Goal: Task Accomplishment & Management: Manage account settings

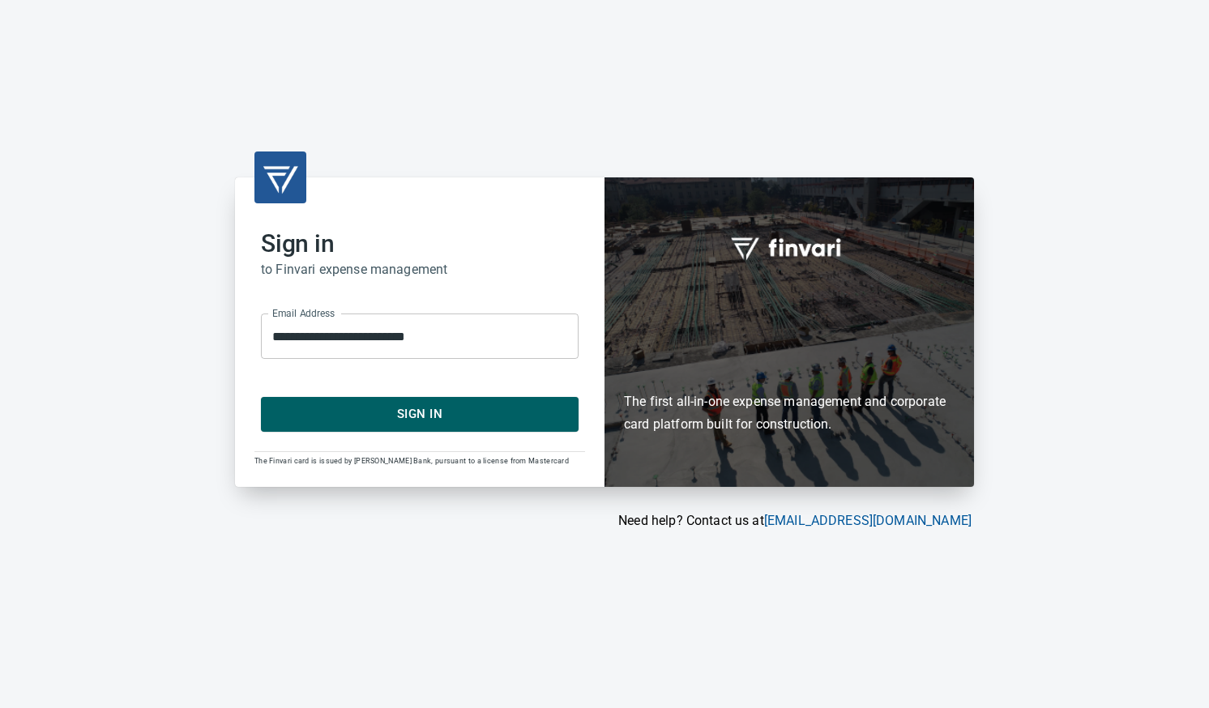
drag, startPoint x: 438, startPoint y: 410, endPoint x: 443, endPoint y: 399, distance: 11.6
click at [439, 407] on span "Sign In" at bounding box center [420, 413] width 282 height 21
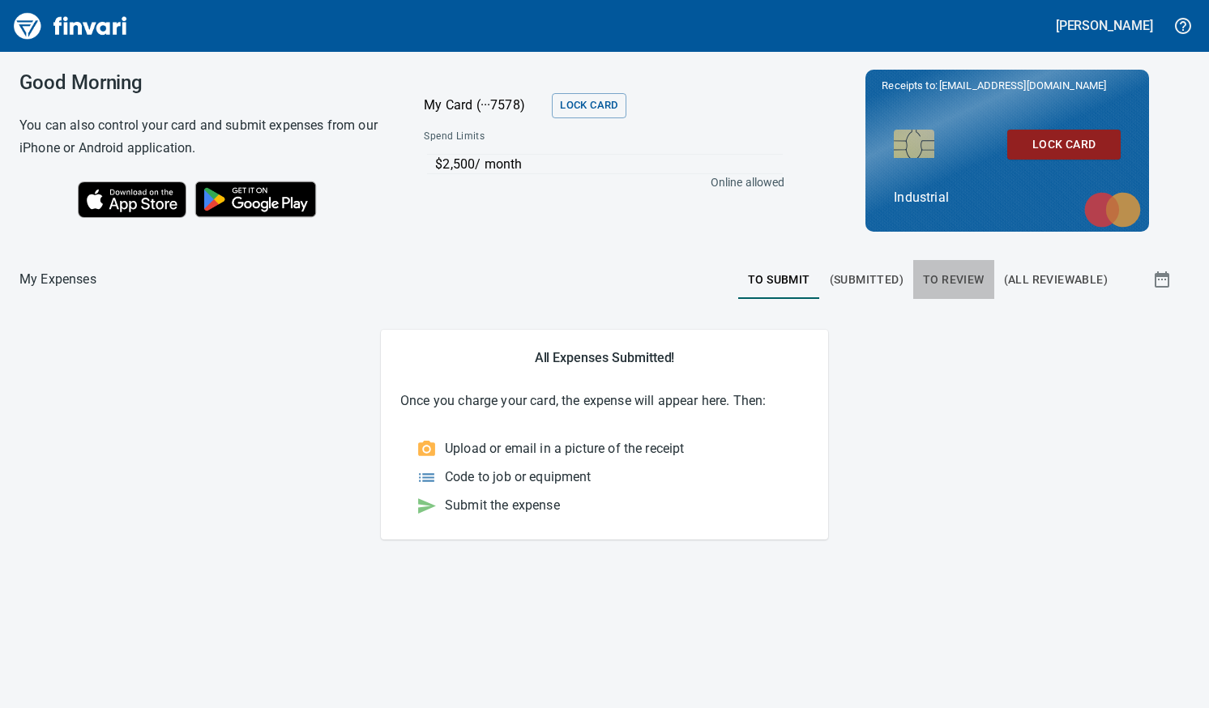
click at [953, 274] on span "To Review" at bounding box center [954, 280] width 62 height 20
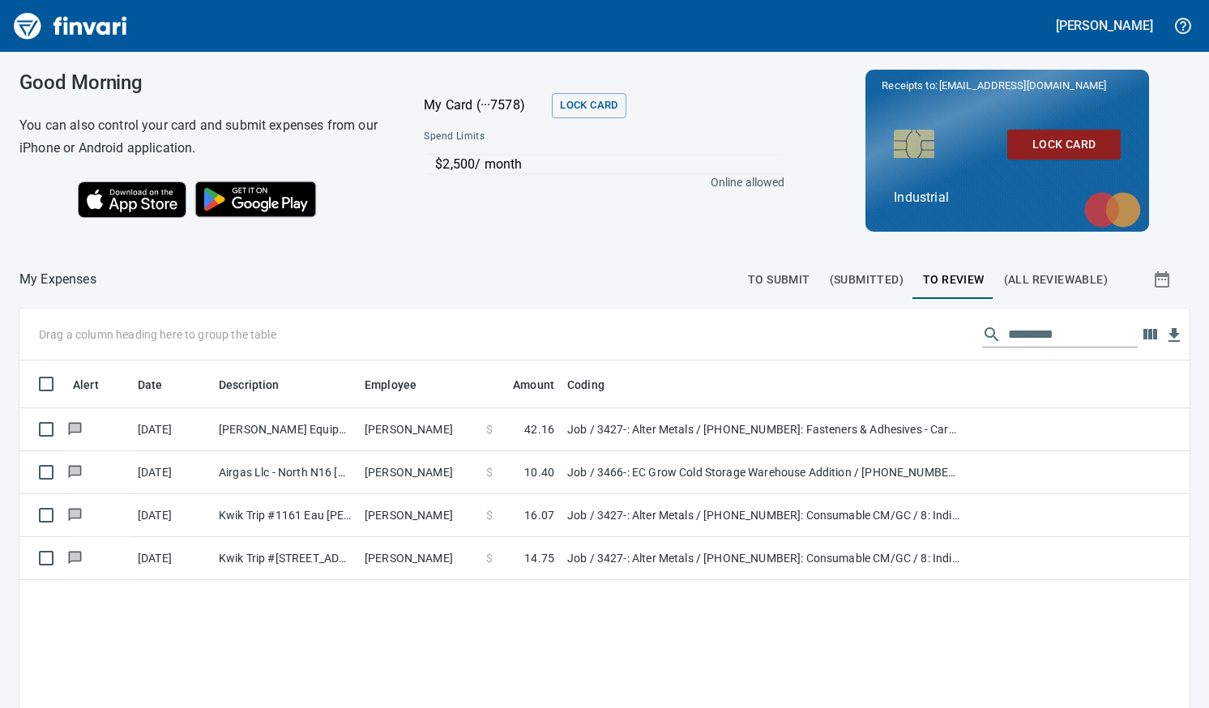
scroll to position [518, 1145]
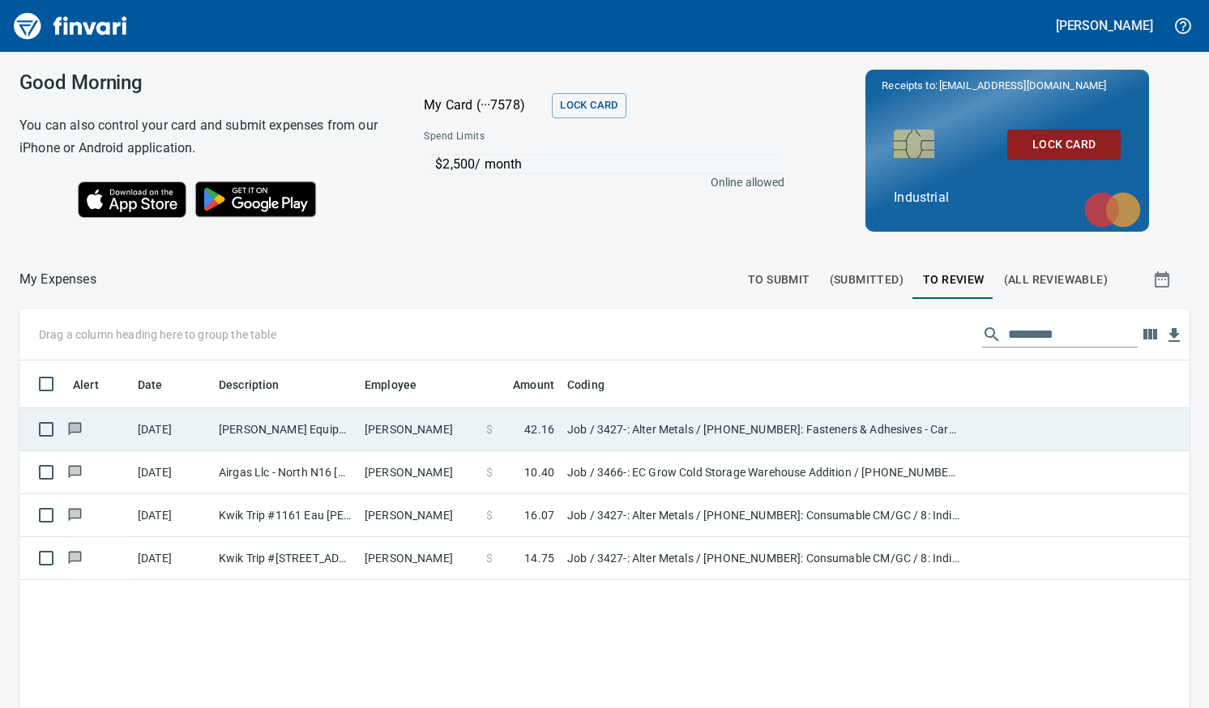
click at [328, 424] on td "Farrell Equipment&Supp Eau Claire WI" at bounding box center [285, 429] width 146 height 43
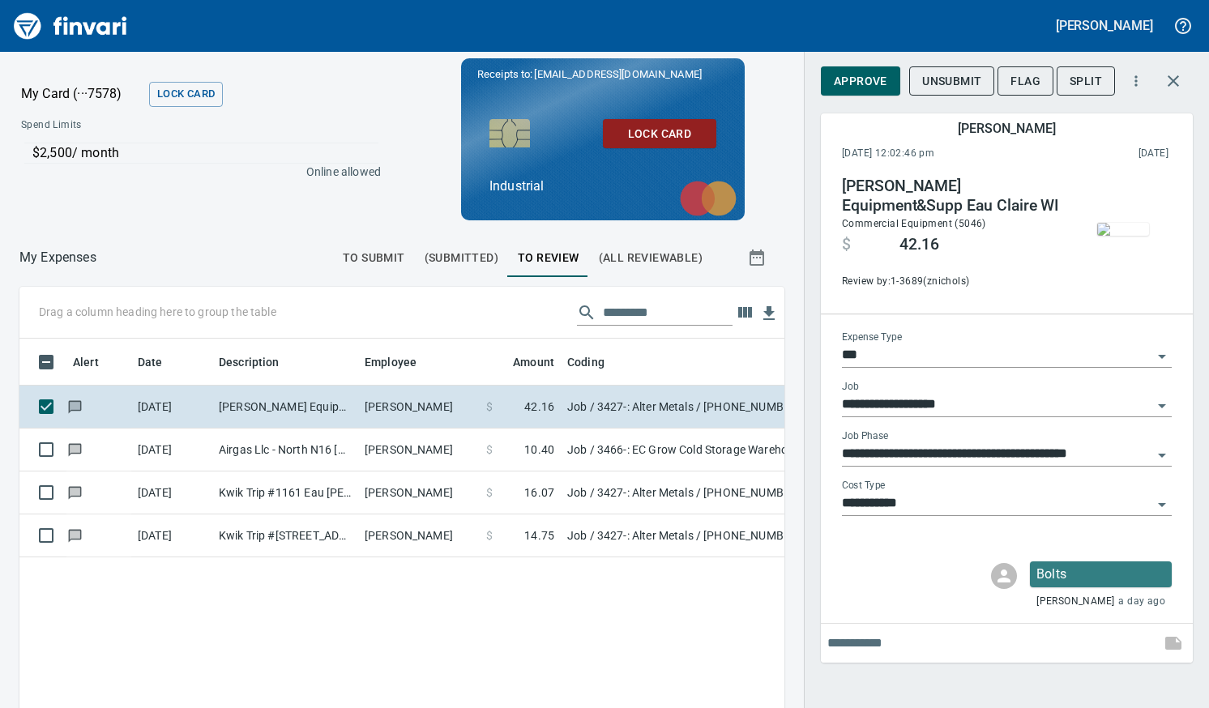
scroll to position [505, 740]
click at [829, 86] on button "Approve" at bounding box center [860, 81] width 79 height 30
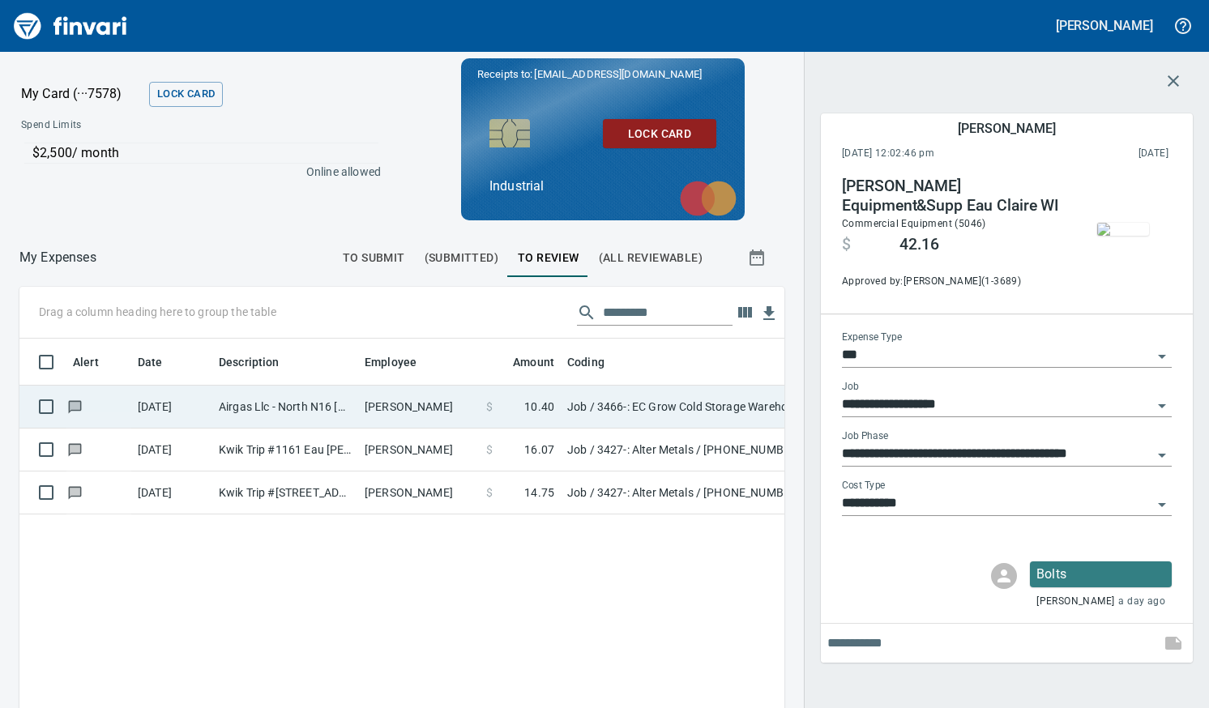
click at [301, 404] on td "Airgas Llc - North N16 Eau Claire WI" at bounding box center [285, 407] width 146 height 43
type input "**********"
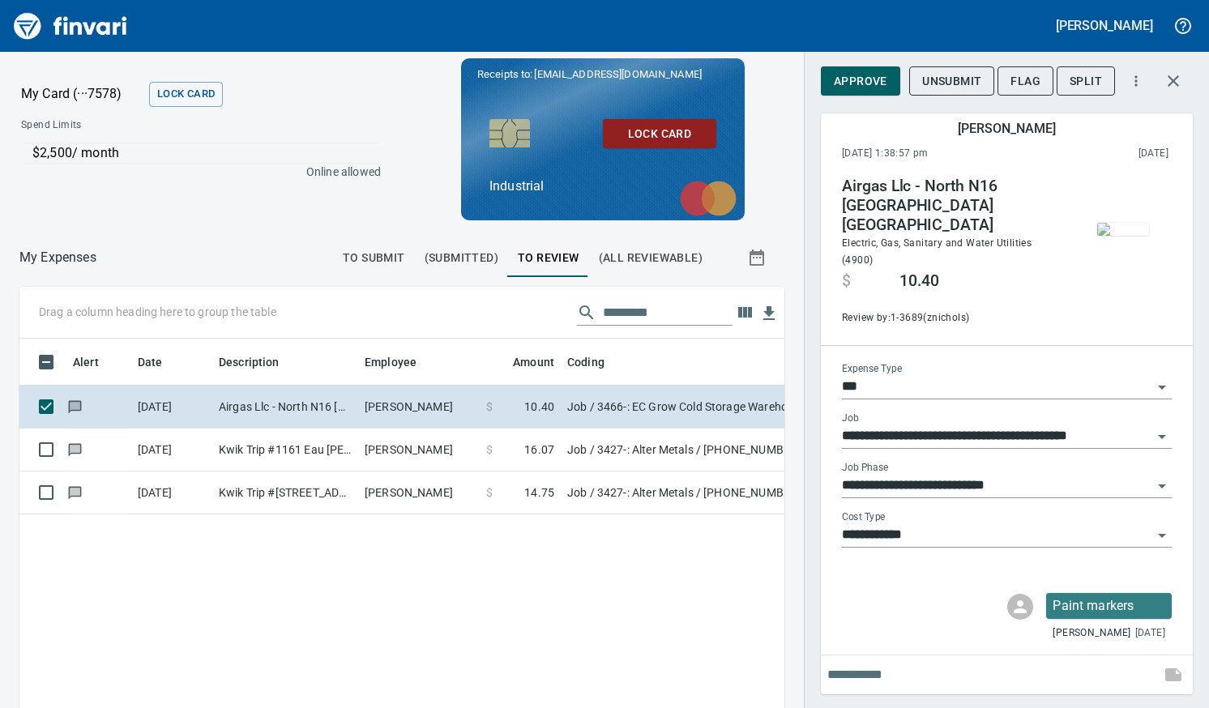
scroll to position [505, 740]
click at [871, 83] on span "Approve" at bounding box center [859, 81] width 53 height 20
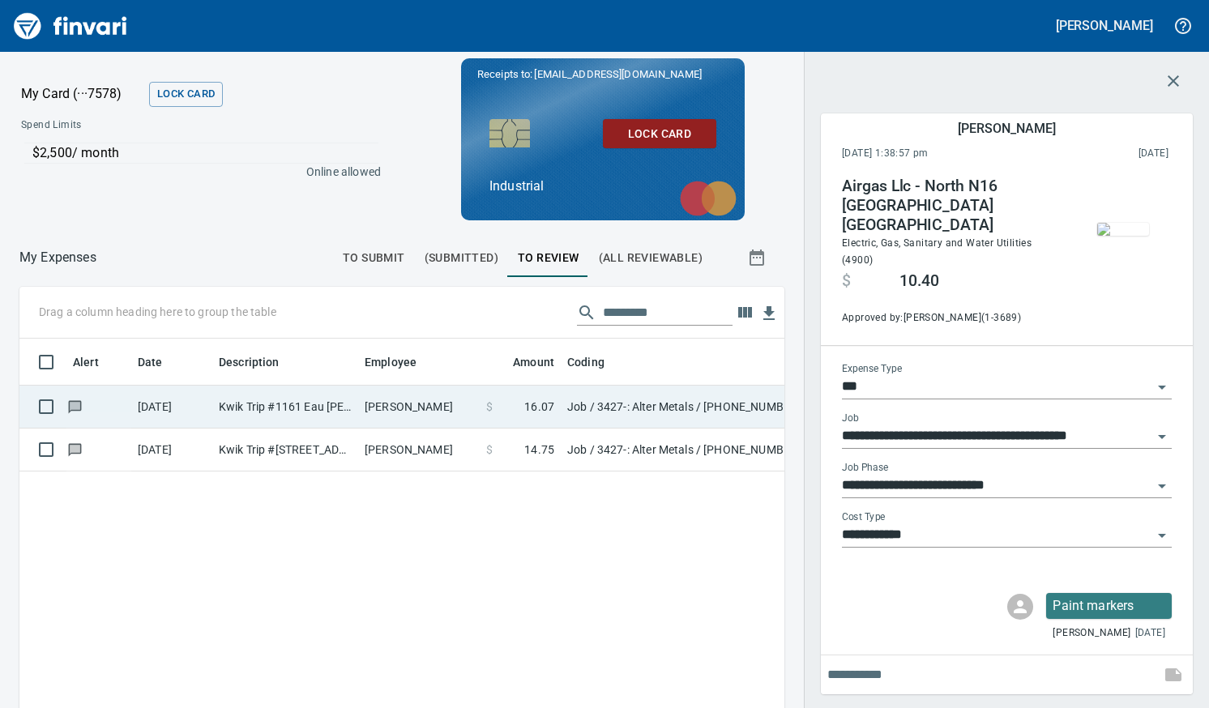
click at [331, 410] on td "Kwik Trip #1161 Eau Claire WI" at bounding box center [285, 407] width 146 height 43
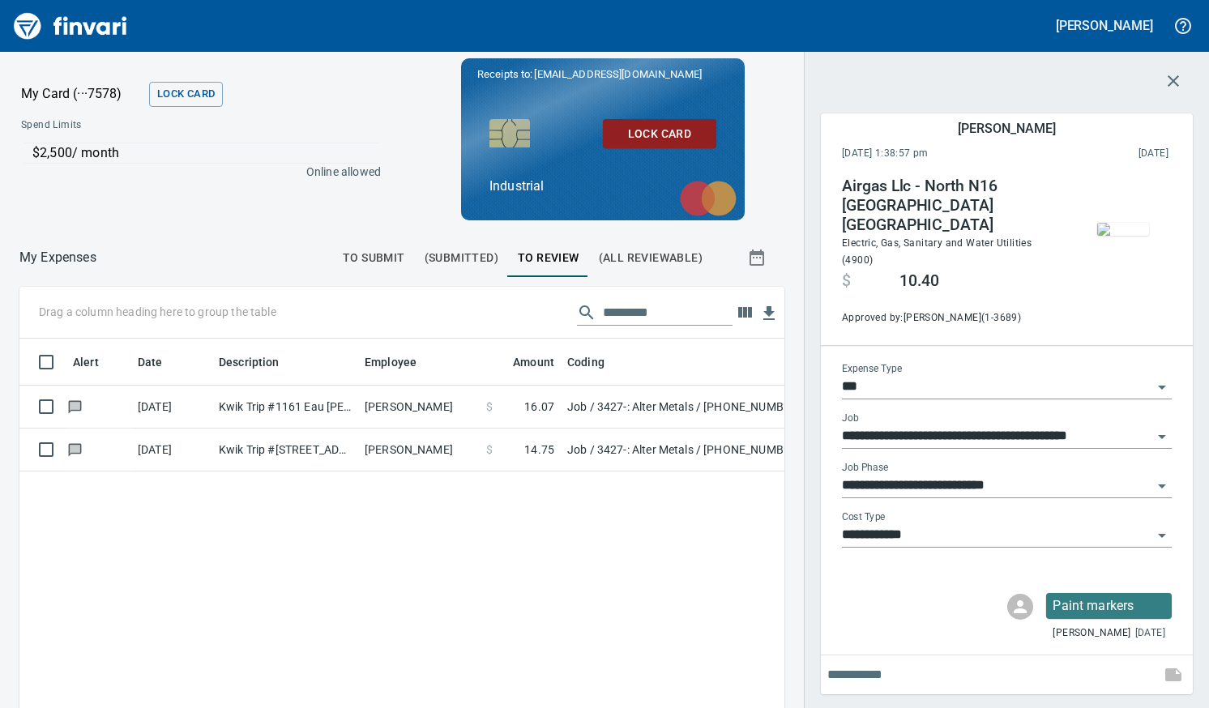
type input "**********"
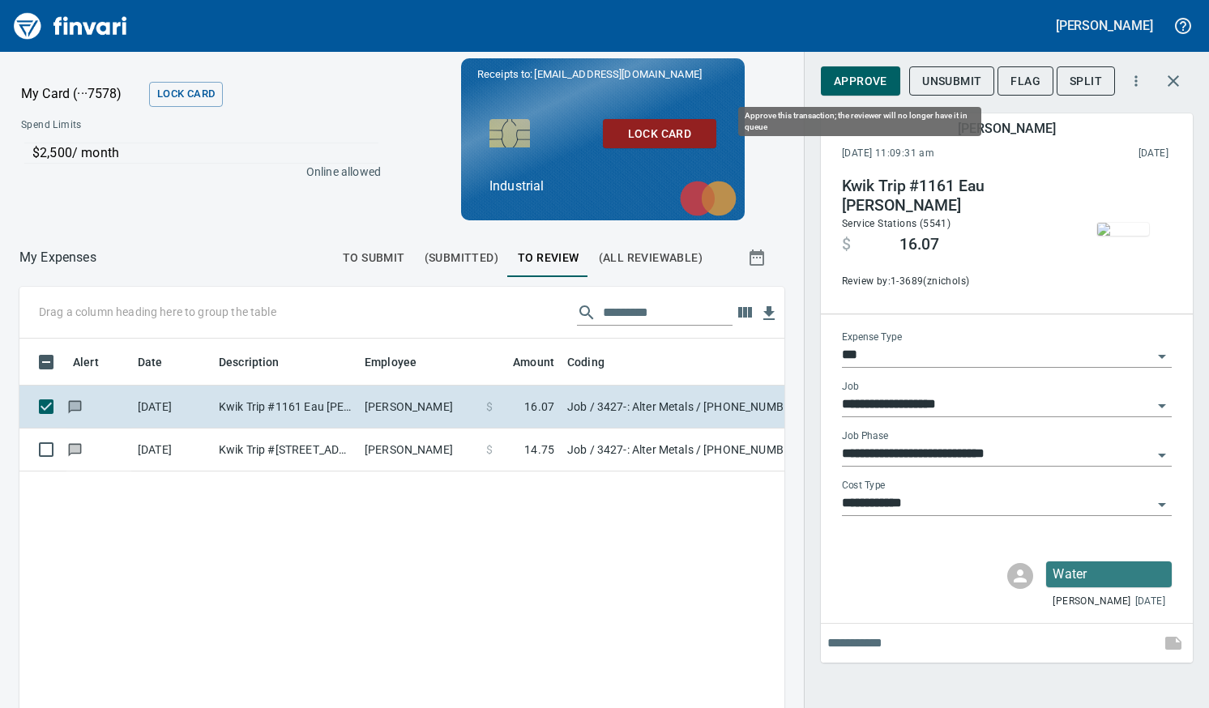
scroll to position [505, 740]
click at [878, 80] on span "Approve" at bounding box center [859, 81] width 53 height 20
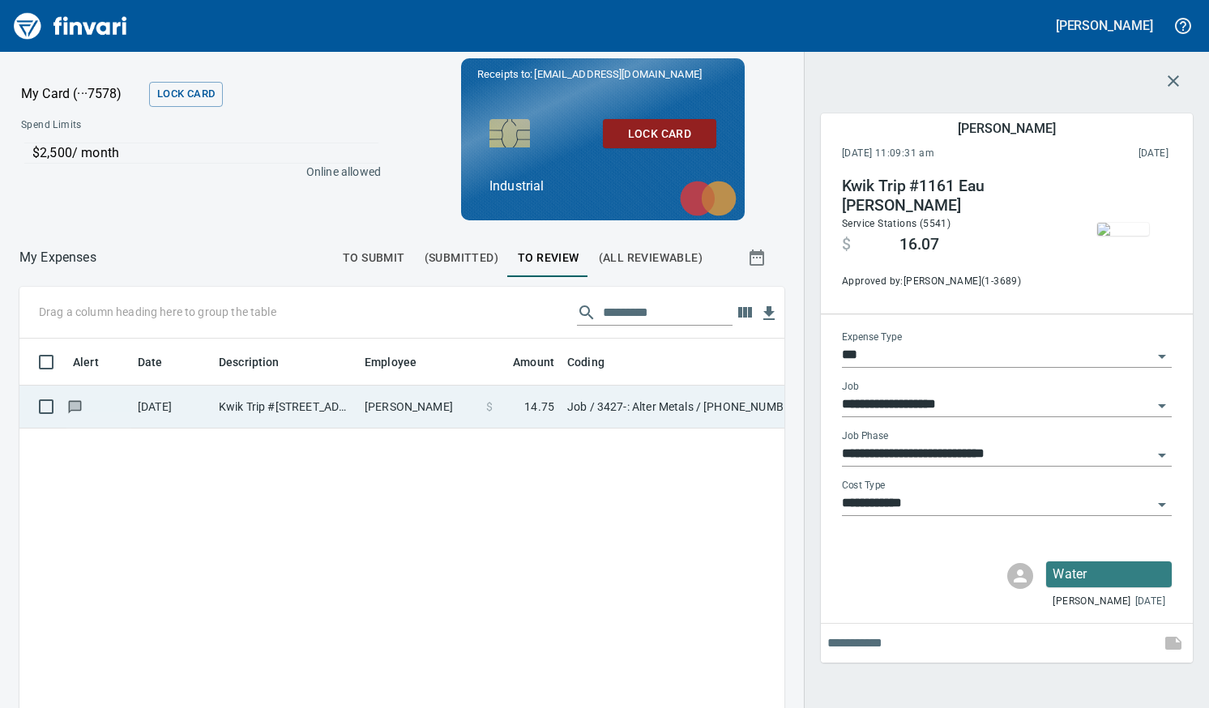
click at [223, 412] on td "Kwik Trip #240 Balck River F WI" at bounding box center [285, 407] width 146 height 43
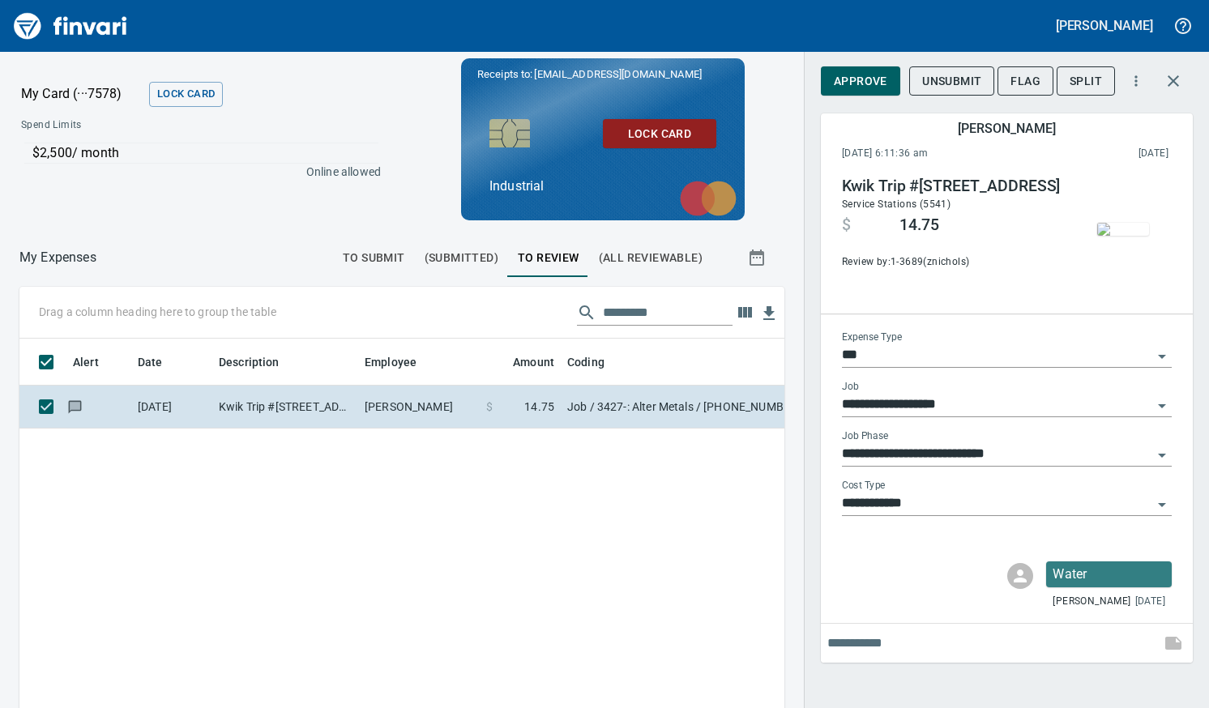
scroll to position [505, 740]
click at [853, 76] on span "Approve" at bounding box center [859, 81] width 53 height 20
